Goal: Task Accomplishment & Management: Complete application form

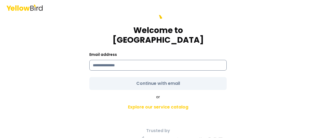
click at [131, 61] on input at bounding box center [157, 65] width 137 height 11
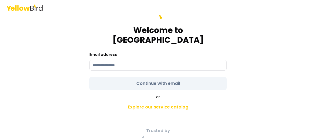
type input "**********"
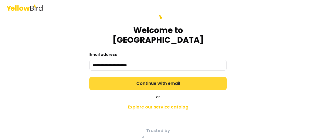
click at [145, 77] on button "Continue with email" at bounding box center [157, 83] width 137 height 13
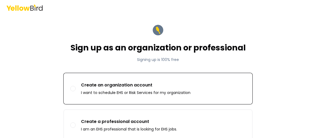
scroll to position [27, 0]
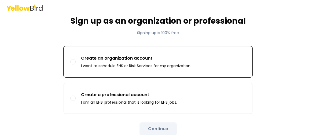
click at [130, 60] on p "Create an organization account" at bounding box center [136, 58] width 110 height 6
click at [76, 60] on button "Create an organization account I want to schedule EHS or Risk Services for my o…" at bounding box center [72, 61] width 5 height 5
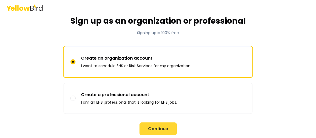
click at [157, 127] on button "Continue" at bounding box center [158, 128] width 37 height 13
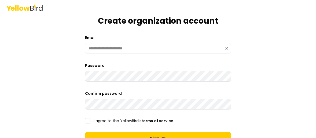
click at [86, 118] on form "**********" at bounding box center [158, 97] width 155 height 210
click at [87, 121] on button "I agree to the YellowBird's terms of service" at bounding box center [87, 120] width 5 height 5
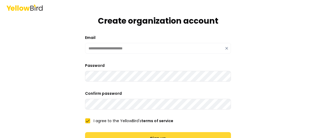
click at [114, 134] on button "Sign up" at bounding box center [158, 138] width 146 height 13
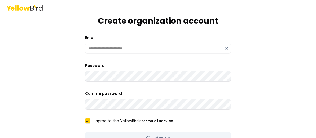
scroll to position [9, 0]
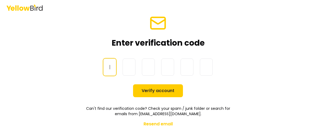
click at [107, 67] on input at bounding box center [163, 67] width 120 height 17
click at [123, 132] on form "Enter verification code One-Time Password Verify account Can't find our verific…" at bounding box center [158, 71] width 155 height 123
click at [108, 67] on input at bounding box center [163, 67] width 120 height 17
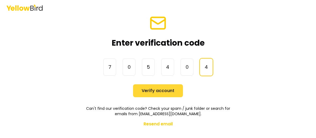
type input "******"
click at [151, 93] on button "Verify account" at bounding box center [158, 90] width 50 height 13
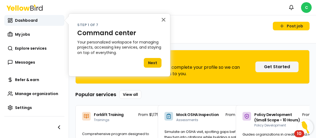
click at [163, 18] on button "×" at bounding box center [163, 19] width 5 height 9
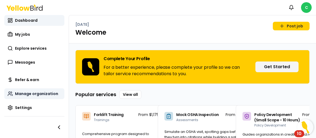
click at [27, 93] on span "Manage organization" at bounding box center [36, 93] width 43 height 5
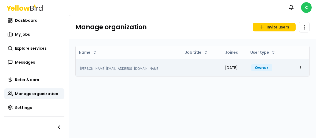
click at [101, 69] on div "[PERSON_NAME][EMAIL_ADDRESS][DOMAIN_NAME]" at bounding box center [128, 69] width 97 height 4
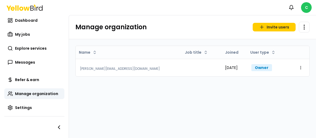
click at [300, 68] on html "Notifications C Dashboard My jobs Explore services Messages Refer & earn Manage…" at bounding box center [158, 69] width 316 height 138
click at [213, 70] on html "Notifications C Dashboard My jobs Explore services Messages Refer & earn Manage…" at bounding box center [158, 69] width 316 height 138
